Goal: Find specific page/section: Find specific page/section

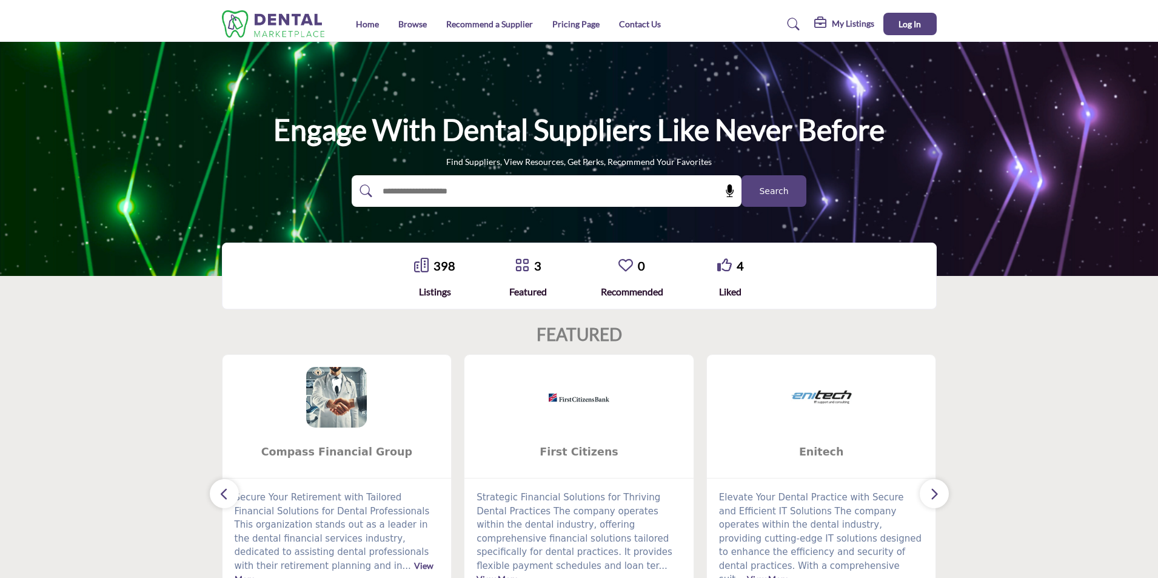
click at [769, 188] on span "Search" at bounding box center [773, 191] width 29 height 13
